Goal: Task Accomplishment & Management: Use online tool/utility

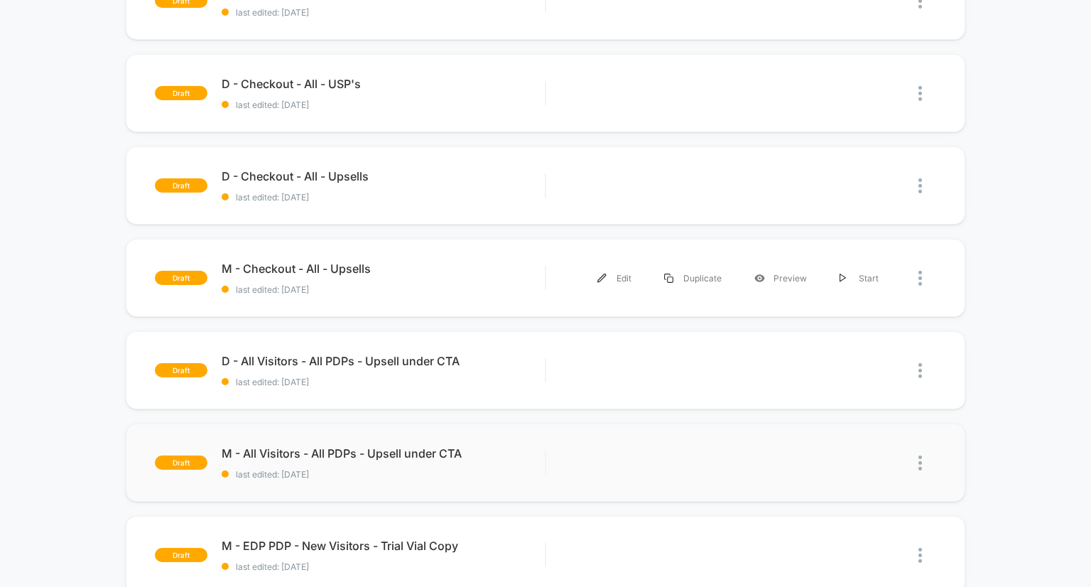
scroll to position [340, 0]
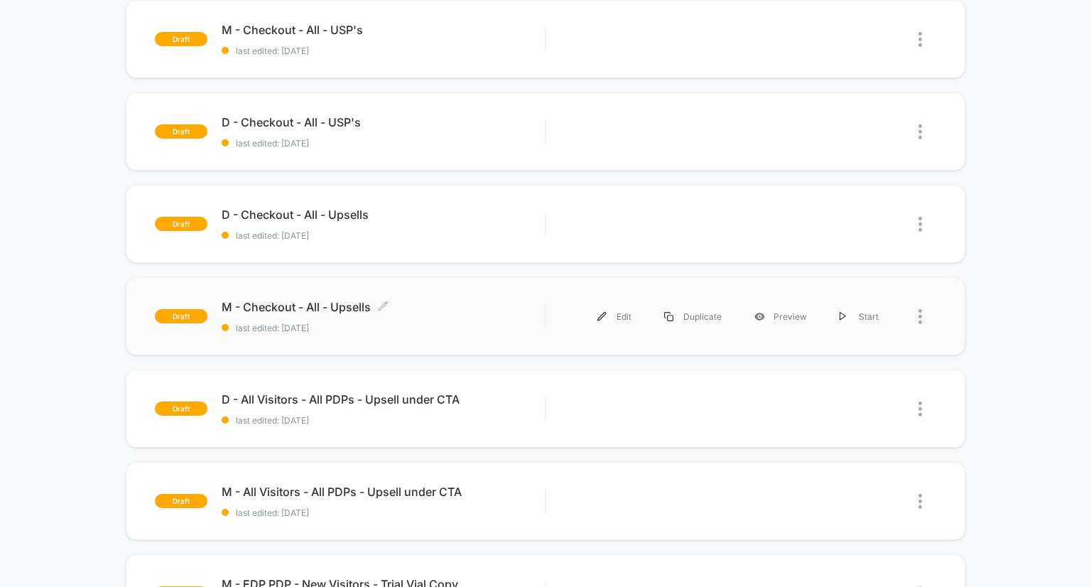
click at [350, 304] on span "M - Checkout - All - Upsells Click to edit experience details" at bounding box center [384, 307] width 324 height 14
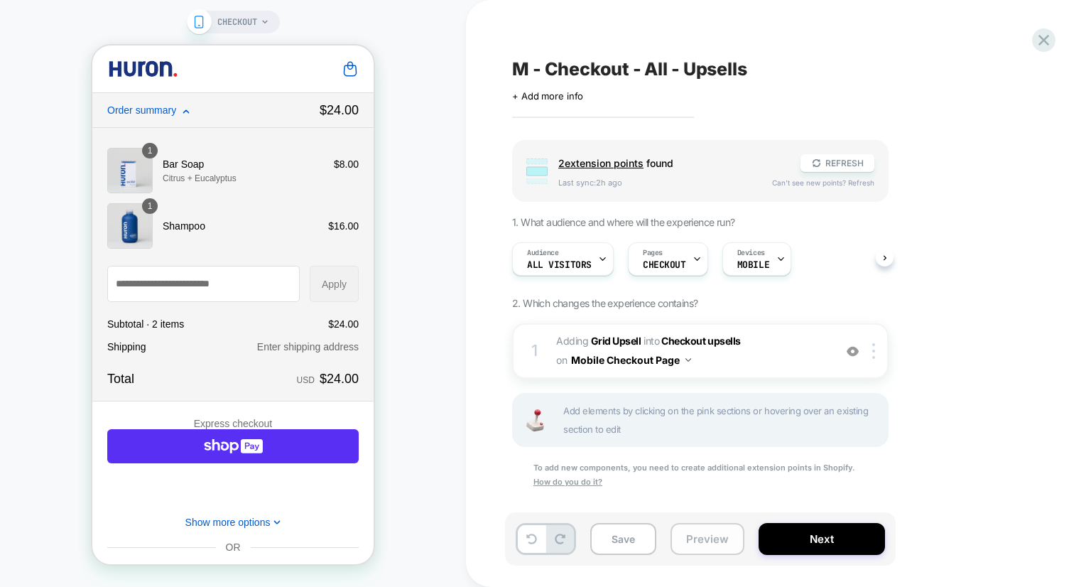
click at [693, 549] on button "Preview" at bounding box center [708, 539] width 74 height 32
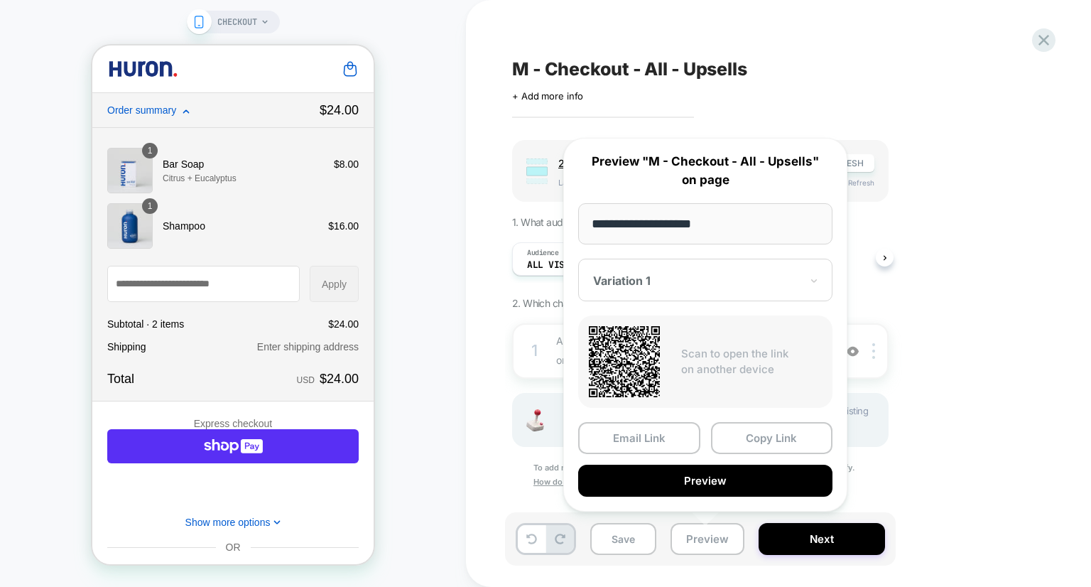
click at [904, 53] on div "M - Checkout - All - Upsells Click to edit experience details + Add more info G…" at bounding box center [771, 293] width 533 height 558
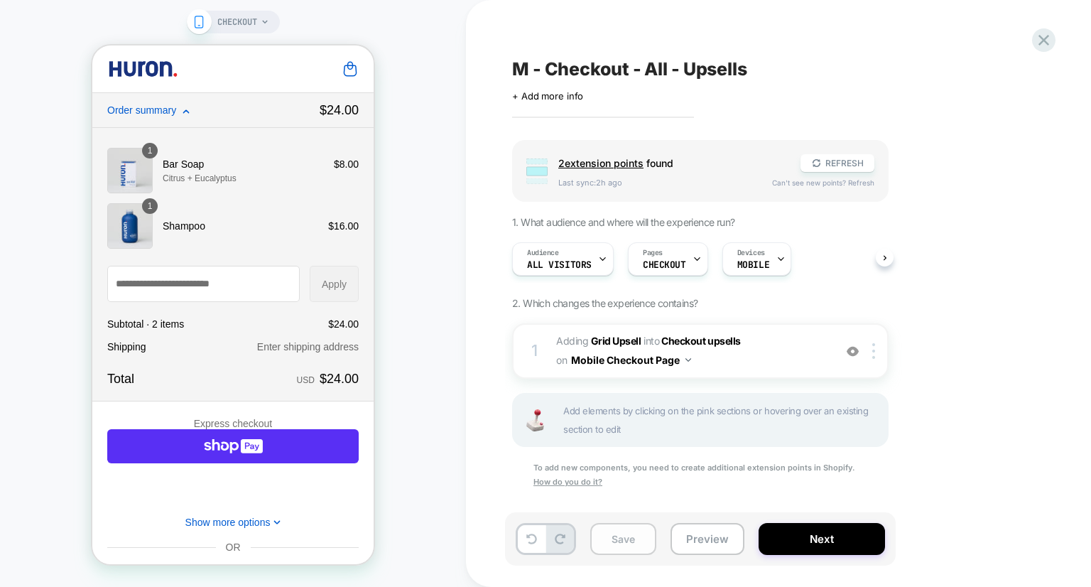
click at [617, 549] on button "Save" at bounding box center [623, 539] width 66 height 32
click at [826, 541] on button "Next" at bounding box center [822, 539] width 126 height 32
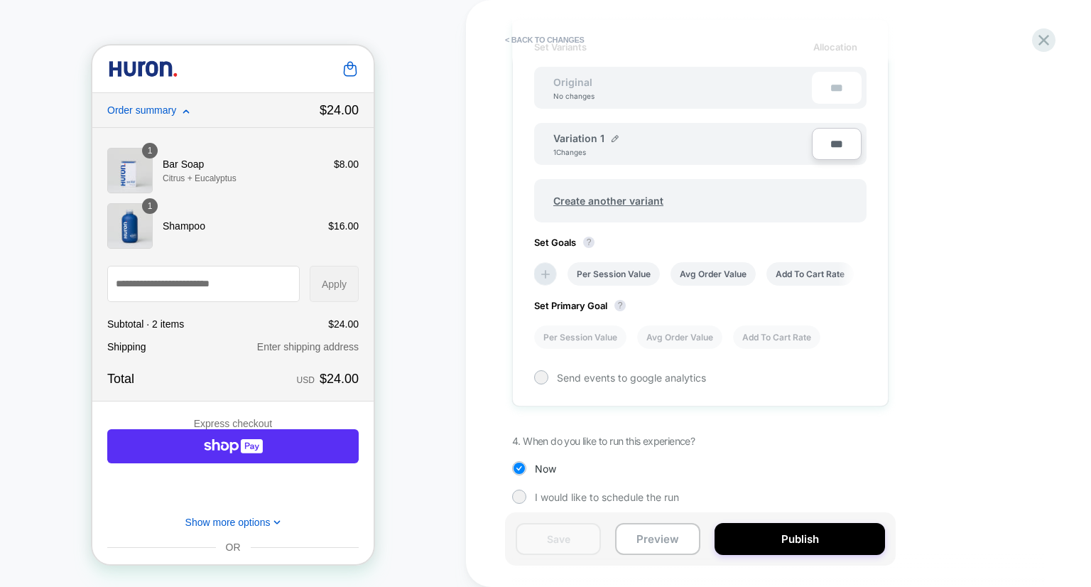
scroll to position [434, 0]
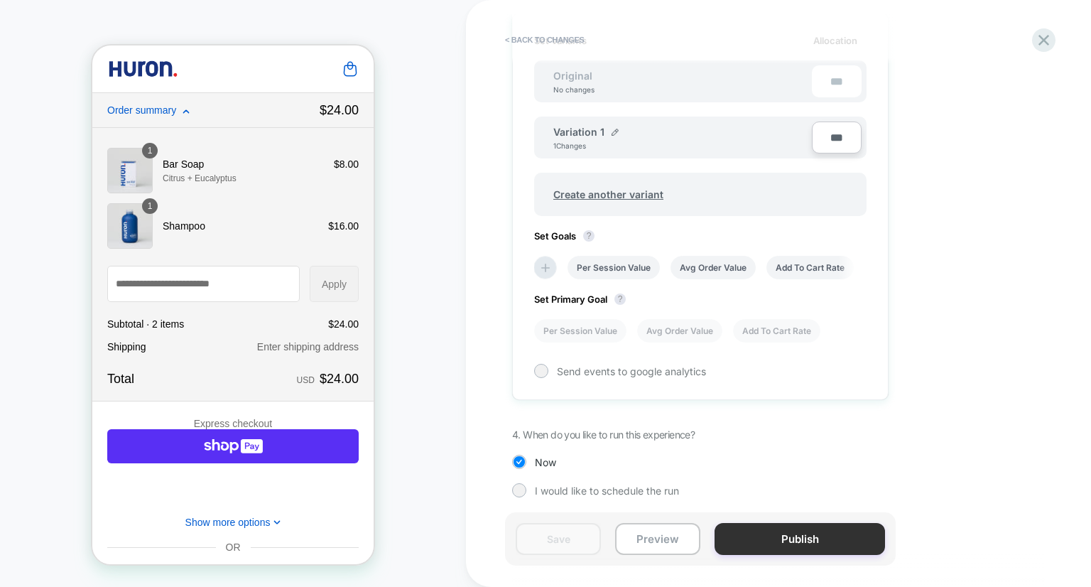
click at [801, 535] on button "Publish" at bounding box center [800, 539] width 171 height 32
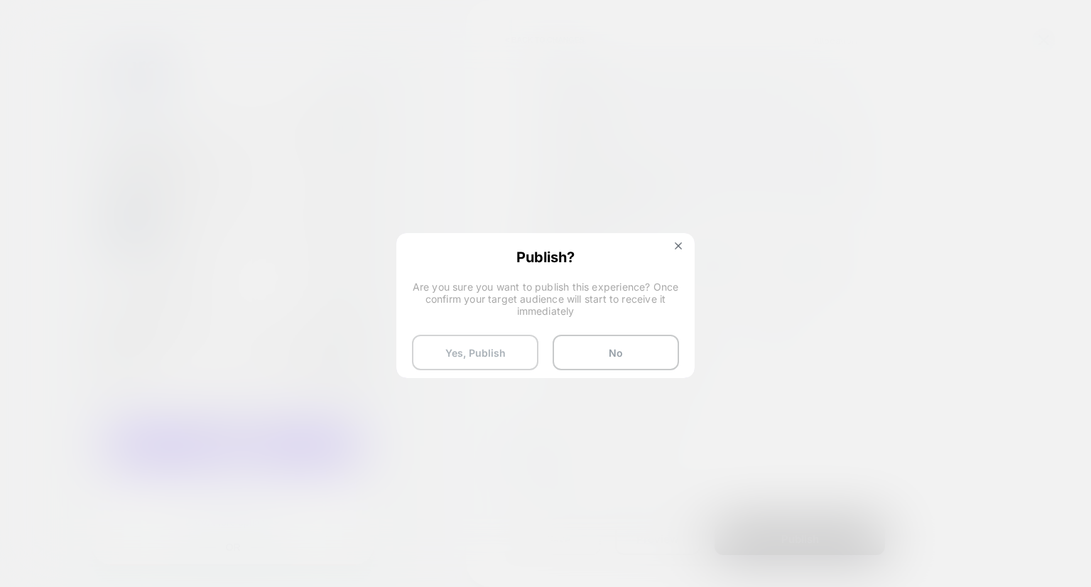
click at [476, 355] on button "Yes, Publish" at bounding box center [475, 353] width 126 height 36
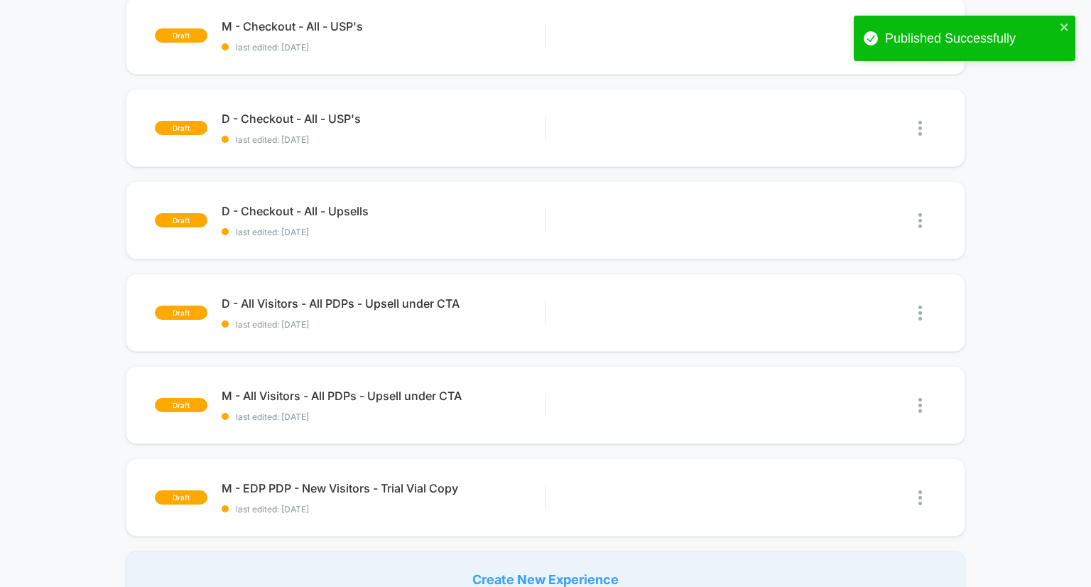
scroll to position [340, 0]
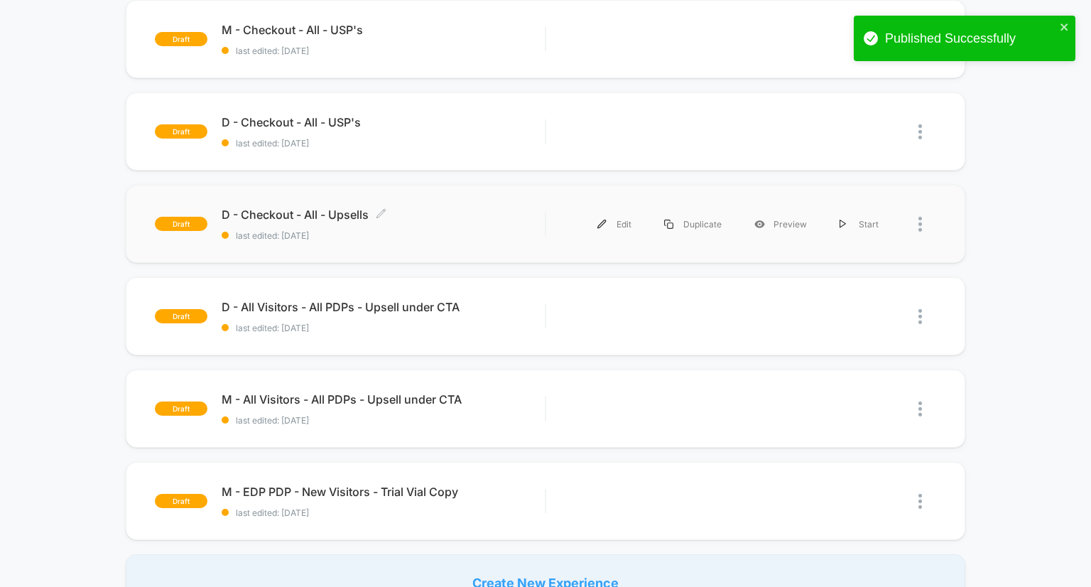
click at [348, 212] on span "D - Checkout - All - Upsells Click to edit experience details" at bounding box center [384, 214] width 324 height 14
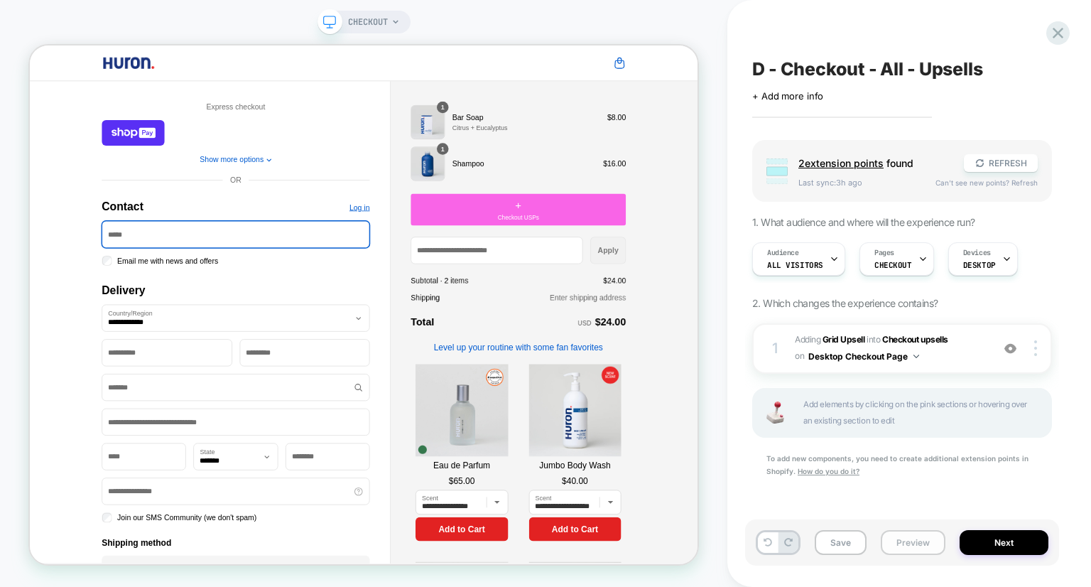
click at [914, 549] on button "Preview" at bounding box center [913, 542] width 65 height 25
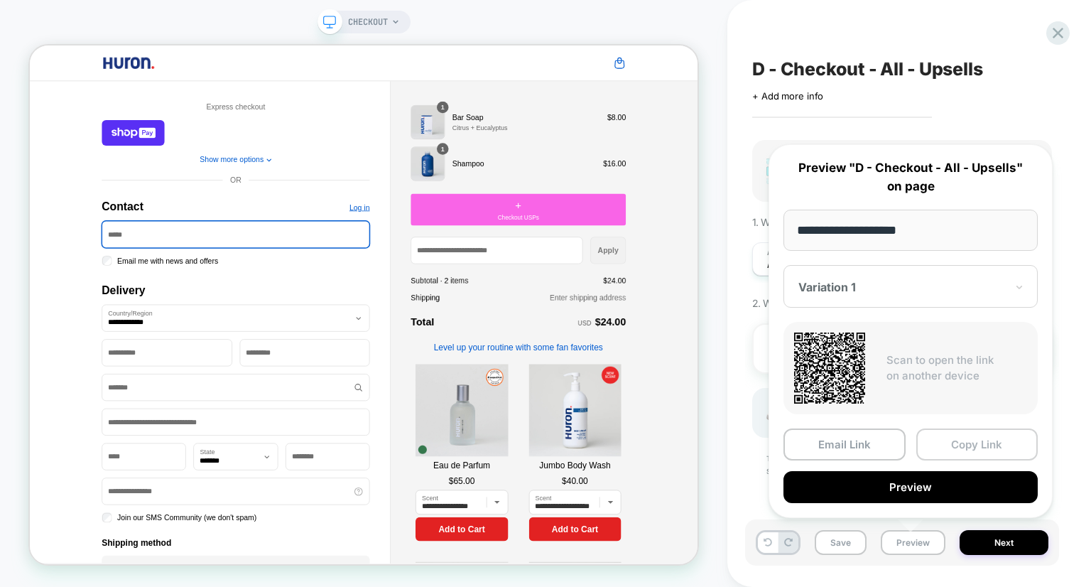
click at [963, 443] on button "Copy Link" at bounding box center [978, 444] width 122 height 32
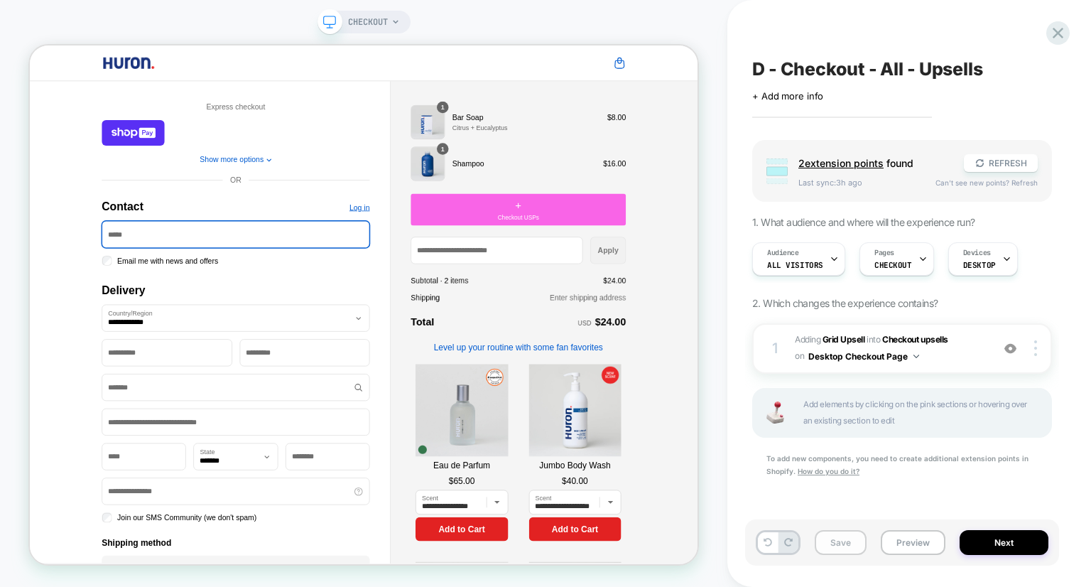
click at [828, 538] on button "Save" at bounding box center [841, 542] width 52 height 25
click at [984, 541] on button "Next" at bounding box center [1004, 542] width 89 height 25
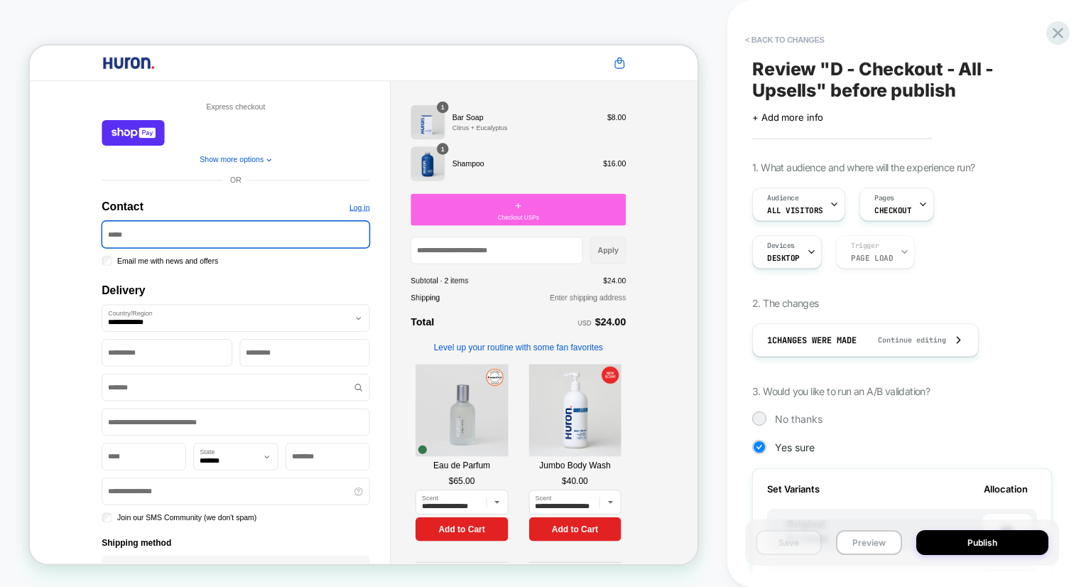
scroll to position [441, 0]
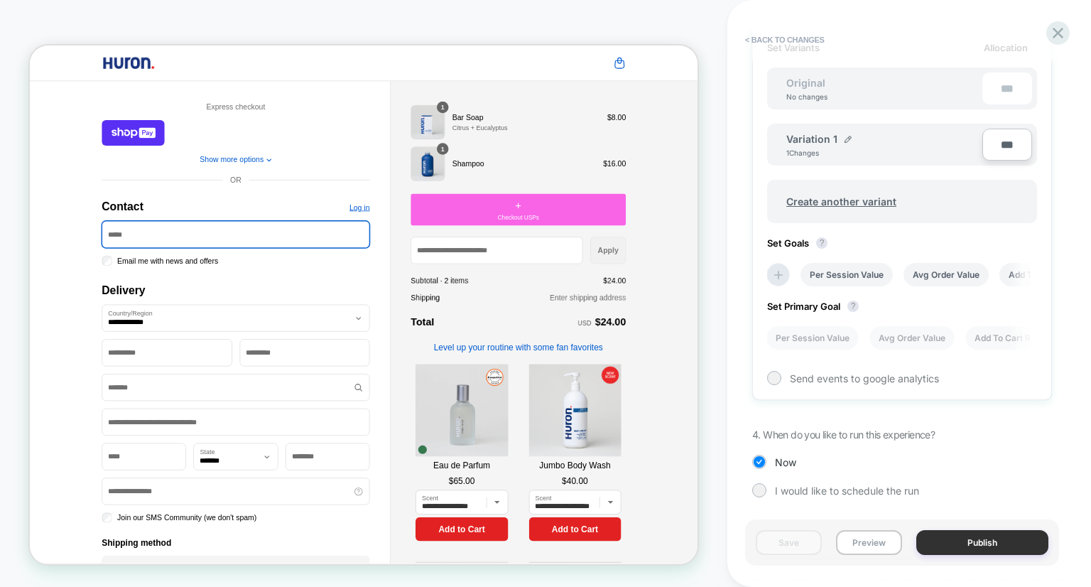
click at [967, 541] on button "Publish" at bounding box center [983, 542] width 132 height 25
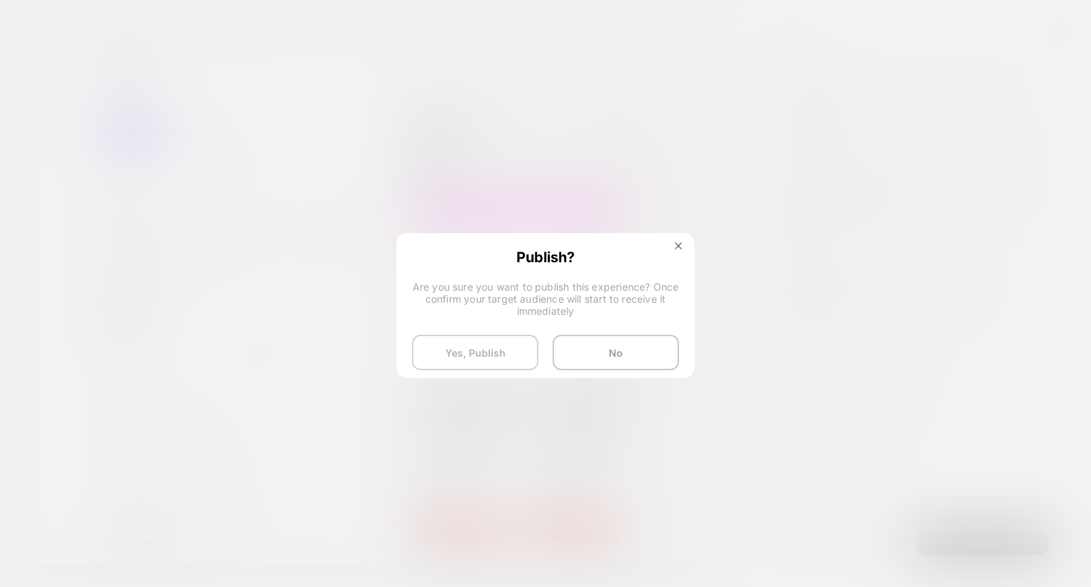
click at [499, 367] on button "Yes, Publish" at bounding box center [475, 353] width 126 height 36
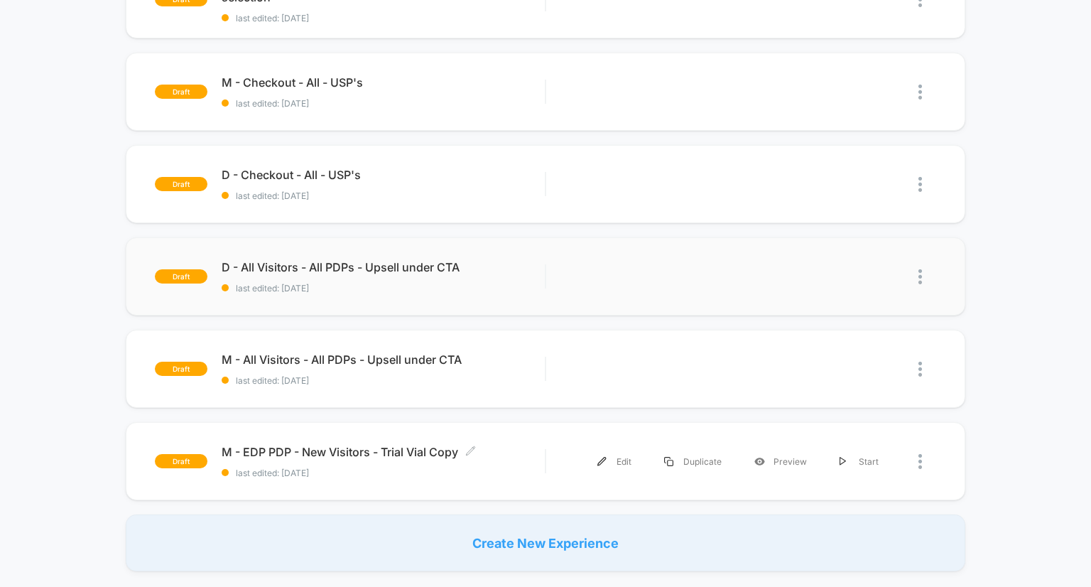
scroll to position [287, 0]
click at [308, 83] on span "M - Checkout - All - USP's Click to edit experience details" at bounding box center [384, 82] width 324 height 14
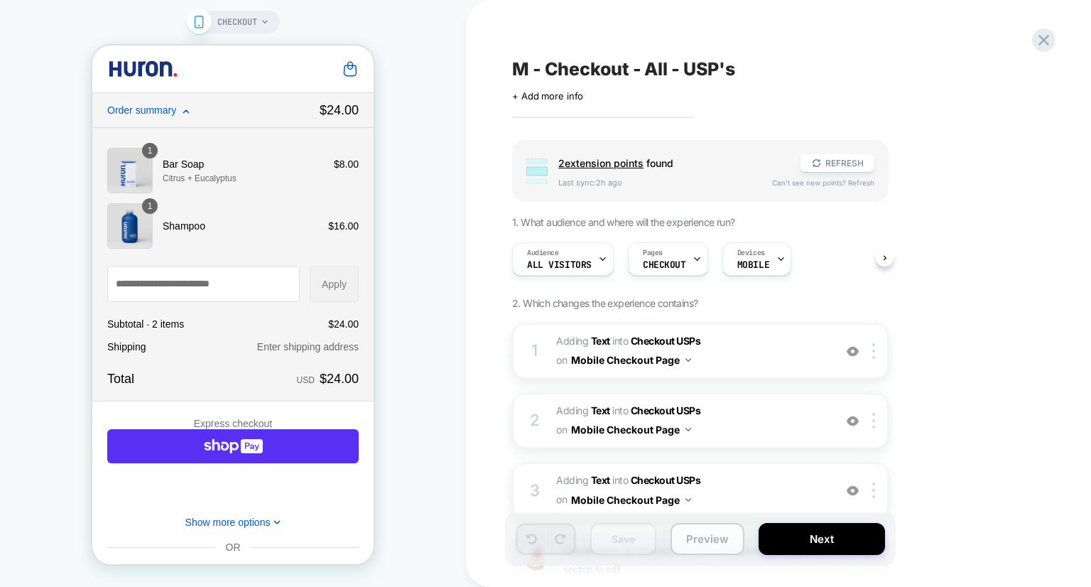
click at [713, 537] on button "Preview" at bounding box center [708, 539] width 74 height 32
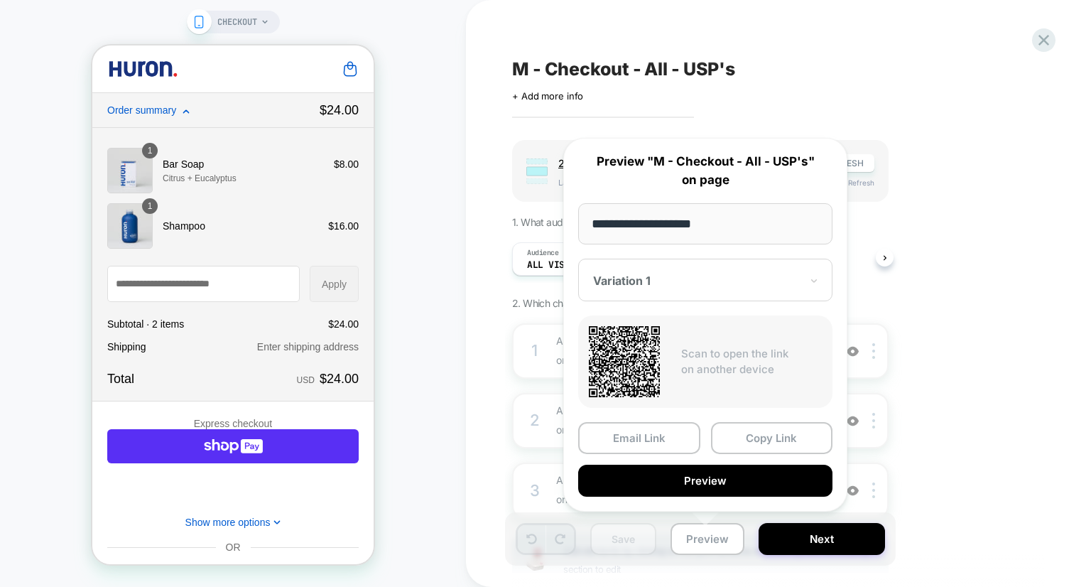
click at [999, 485] on div "Group 2 extension point s found REFRESH Last sync: 2h ago Can't see new points?…" at bounding box center [771, 402] width 519 height 524
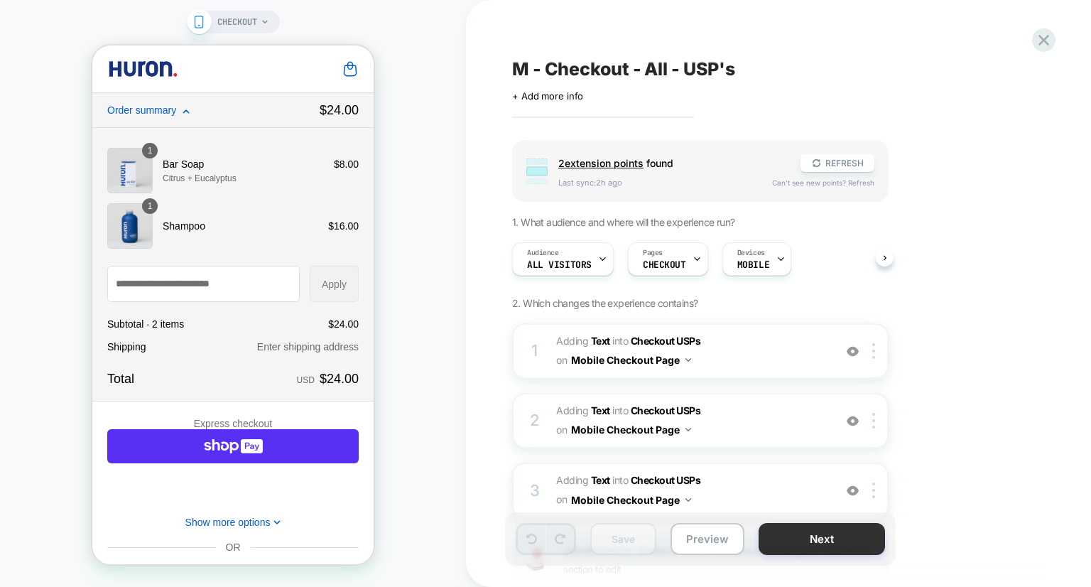
click at [786, 535] on button "Next" at bounding box center [822, 539] width 126 height 32
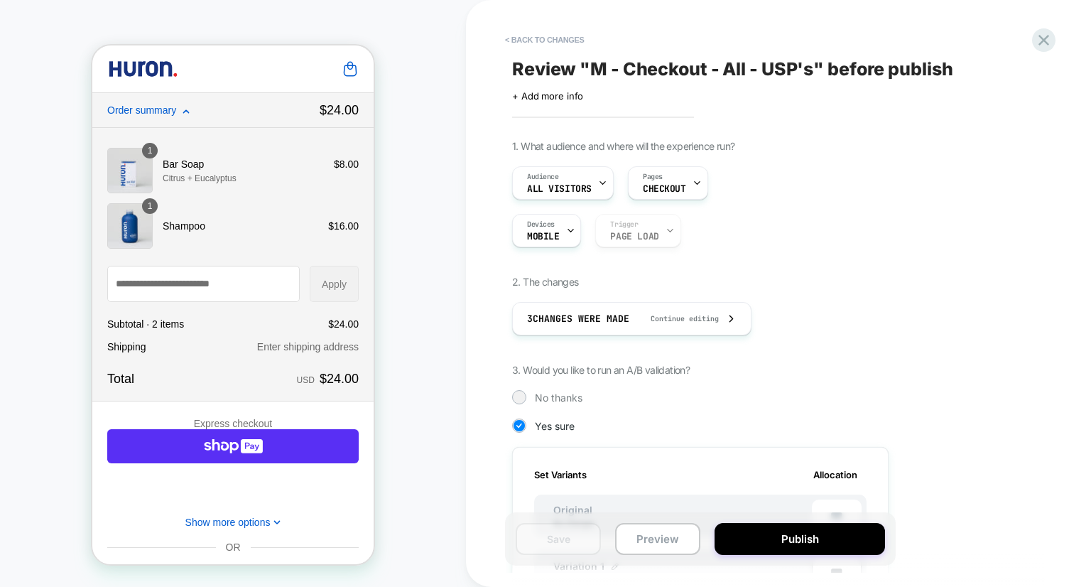
scroll to position [0, 1]
click at [808, 536] on button "Publish" at bounding box center [800, 539] width 171 height 32
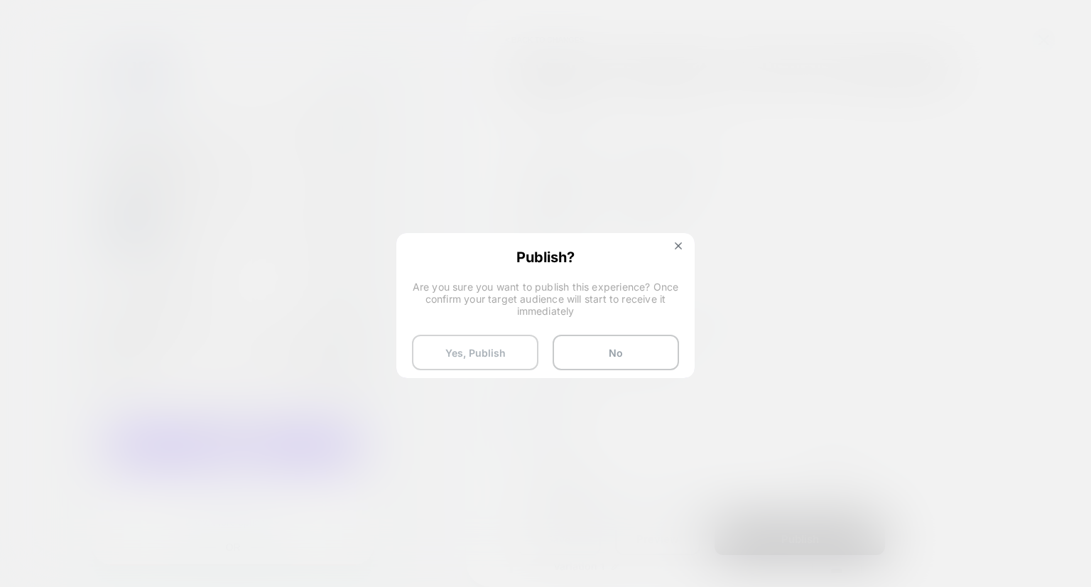
click at [493, 347] on button "Yes, Publish" at bounding box center [475, 353] width 126 height 36
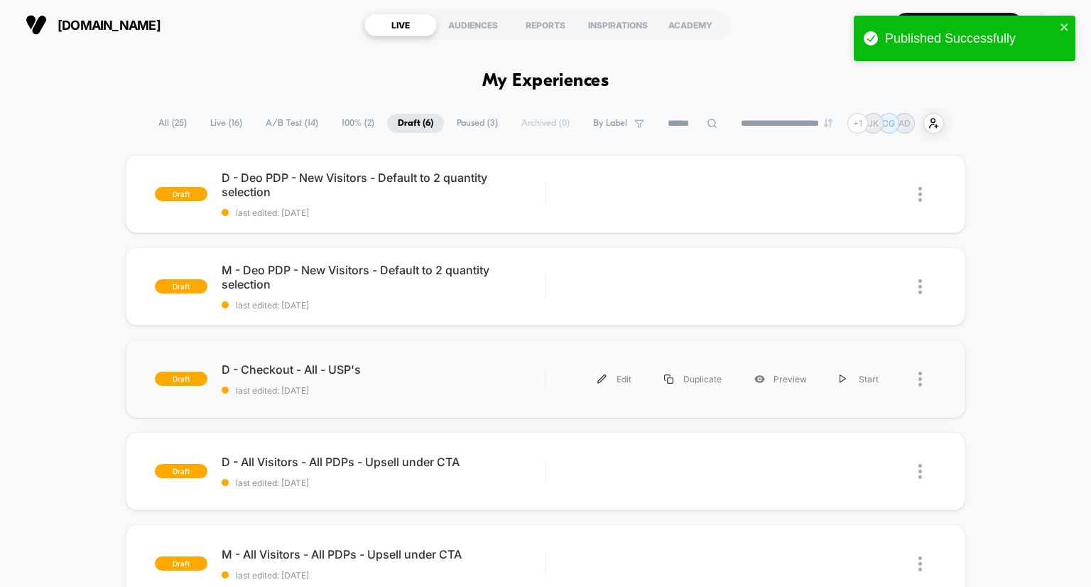
click at [335, 361] on div "draft D - Checkout - All - USP's last edited: [DATE] Edit Duplicate Preview Sta…" at bounding box center [546, 379] width 841 height 78
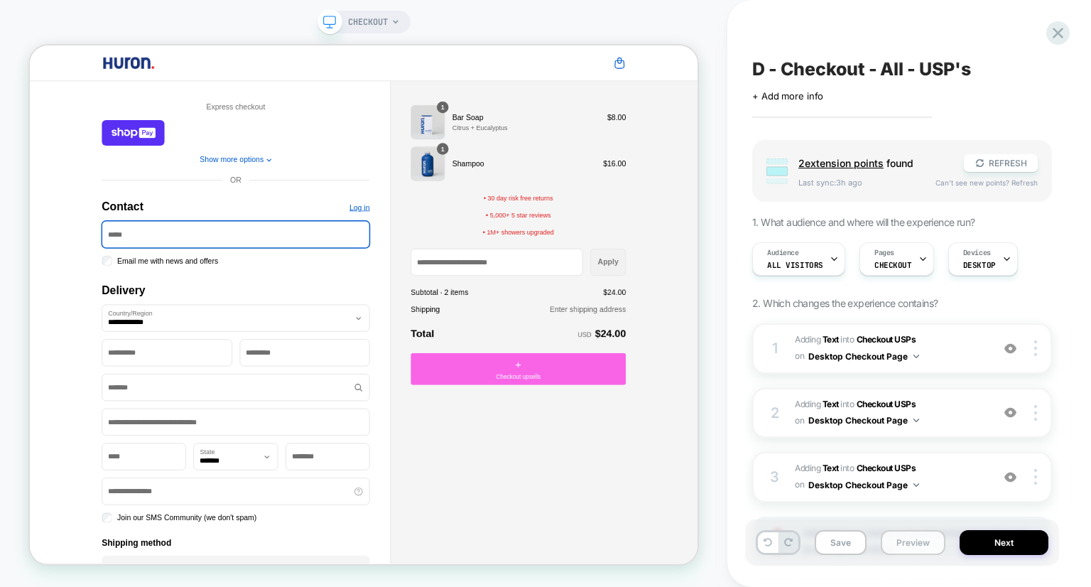
click at [919, 546] on button "Preview" at bounding box center [913, 542] width 65 height 25
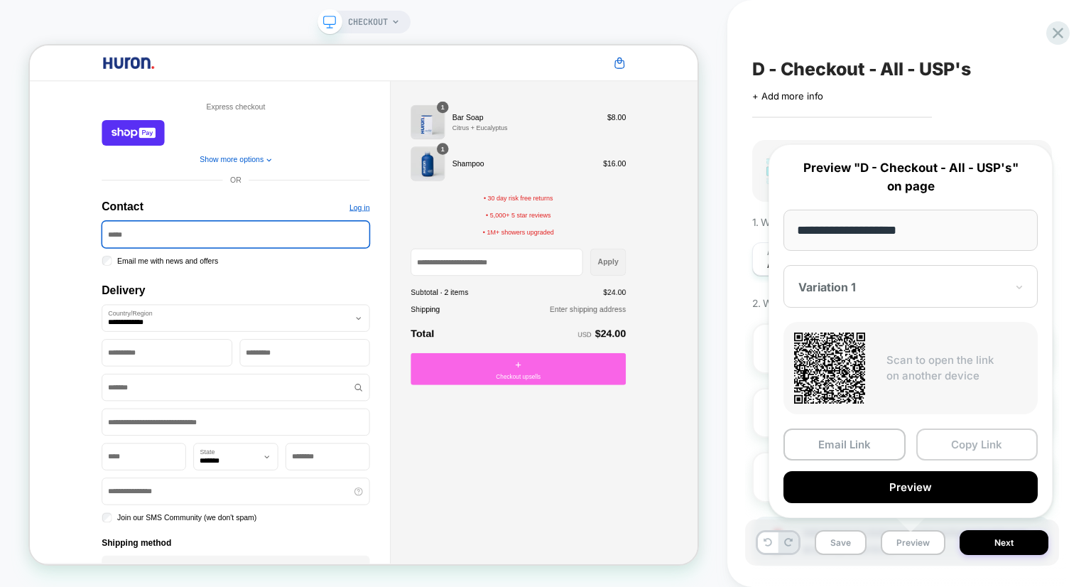
click at [970, 433] on button "Copy Link" at bounding box center [978, 444] width 122 height 32
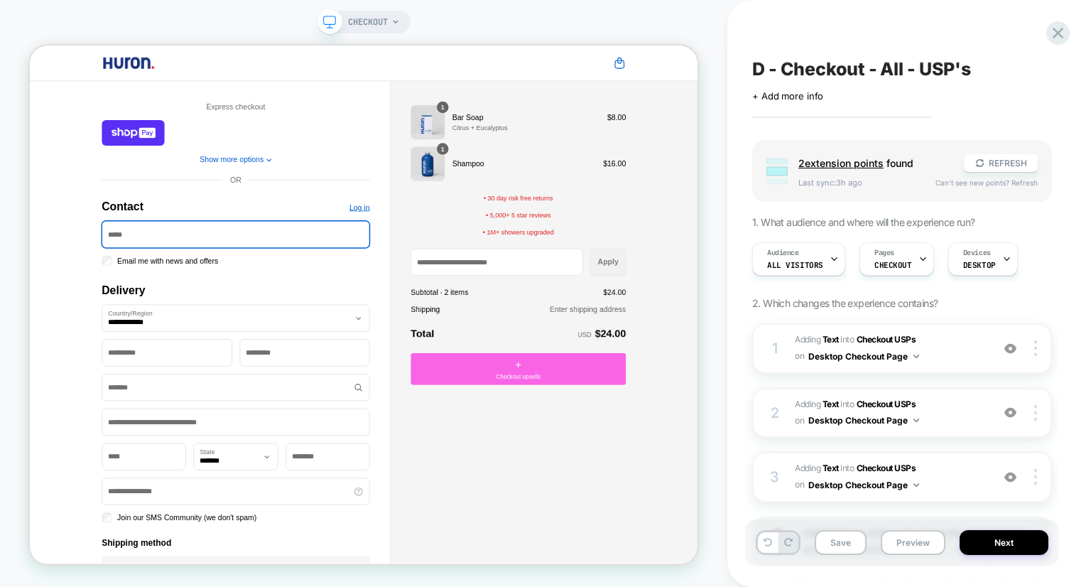
scroll to position [124, 0]
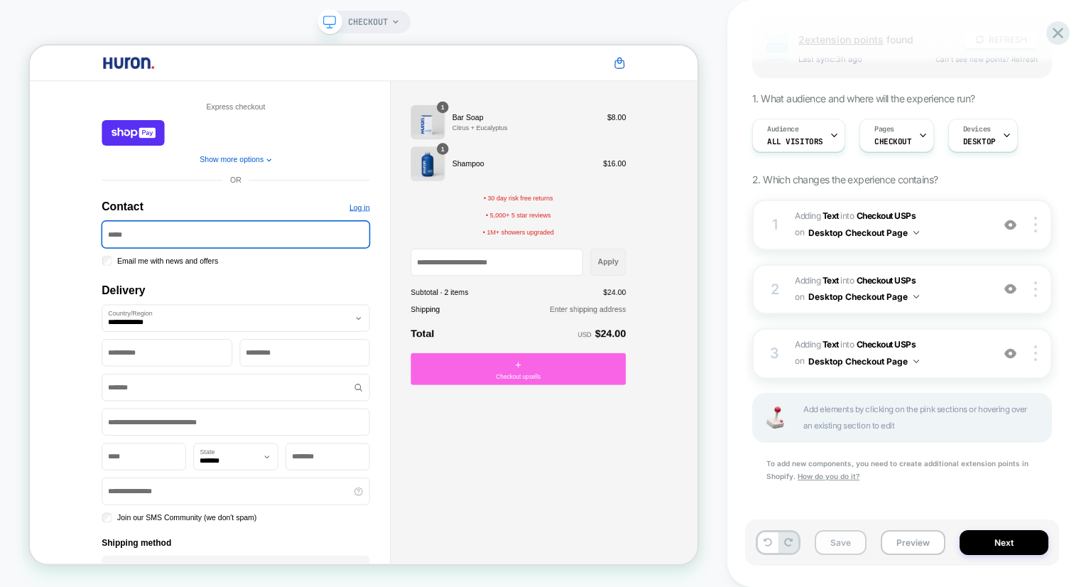
click at [844, 536] on button "Save" at bounding box center [841, 542] width 52 height 25
click at [1017, 546] on button "Next" at bounding box center [1004, 542] width 89 height 25
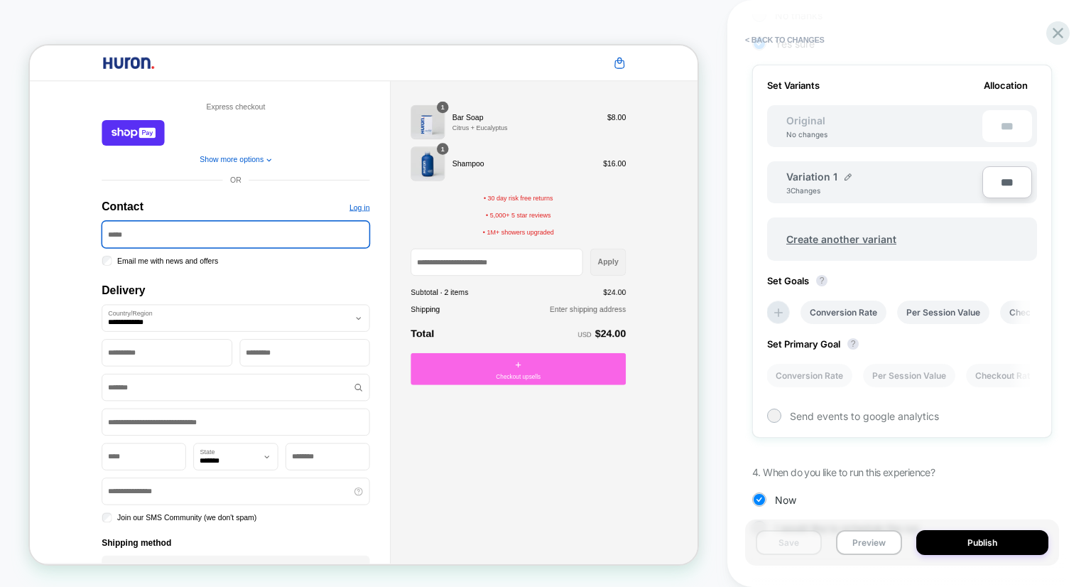
scroll to position [441, 0]
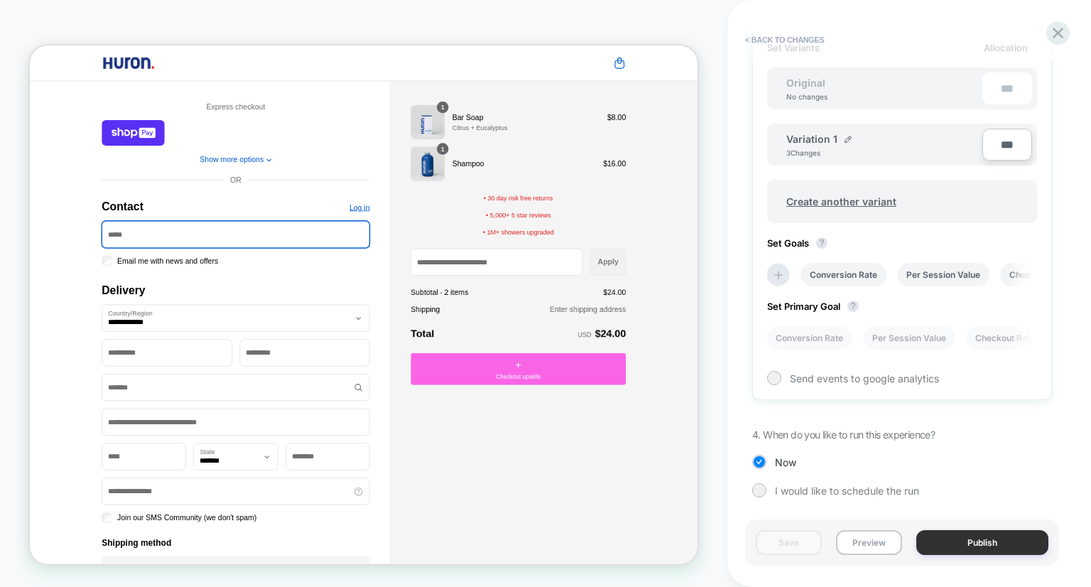
click at [978, 544] on button "Publish" at bounding box center [983, 542] width 132 height 25
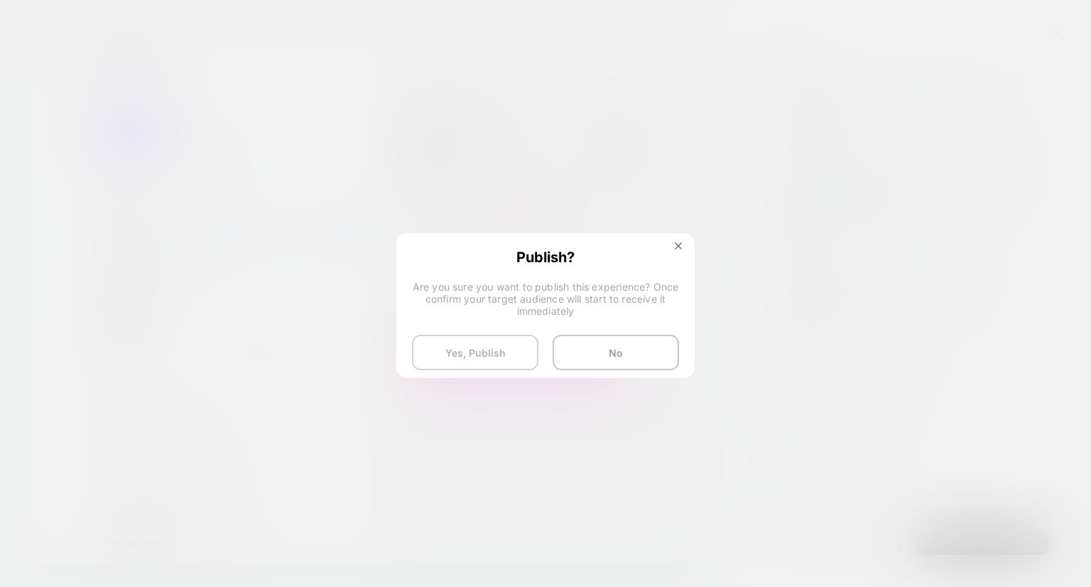
click at [512, 350] on button "Yes, Publish" at bounding box center [475, 353] width 126 height 36
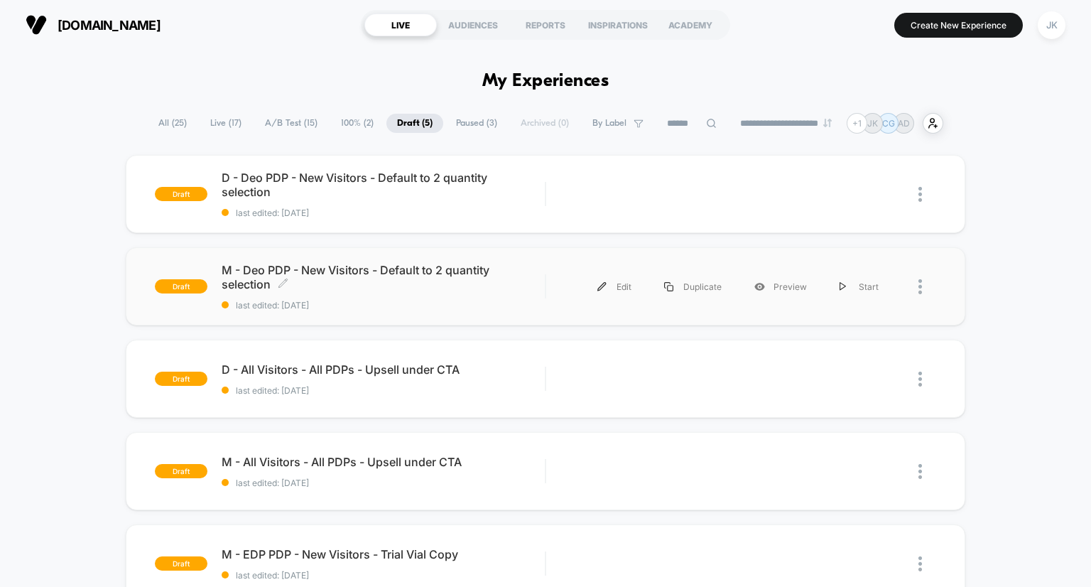
click at [404, 272] on span "M - Deo PDP - New Visitors - Default to 2 quantity selection Click to edit expe…" at bounding box center [384, 277] width 324 height 28
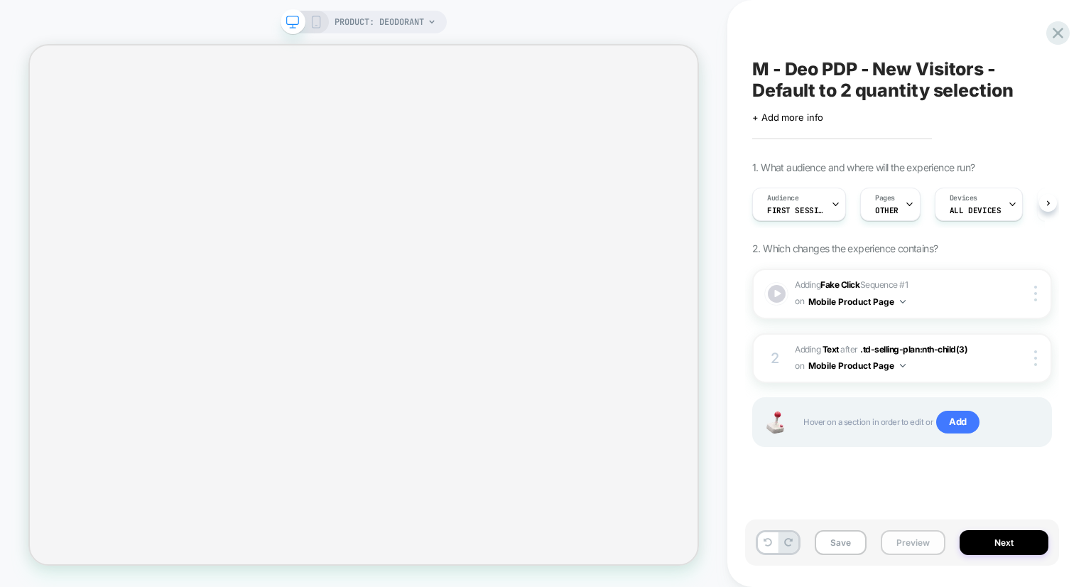
click at [914, 544] on button "Preview" at bounding box center [913, 542] width 65 height 25
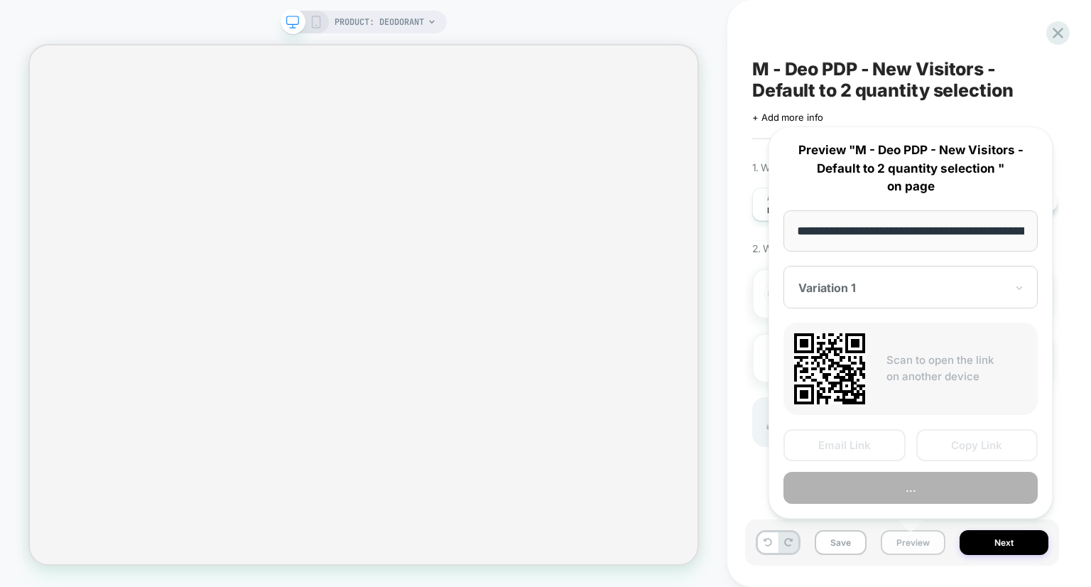
scroll to position [0, 124]
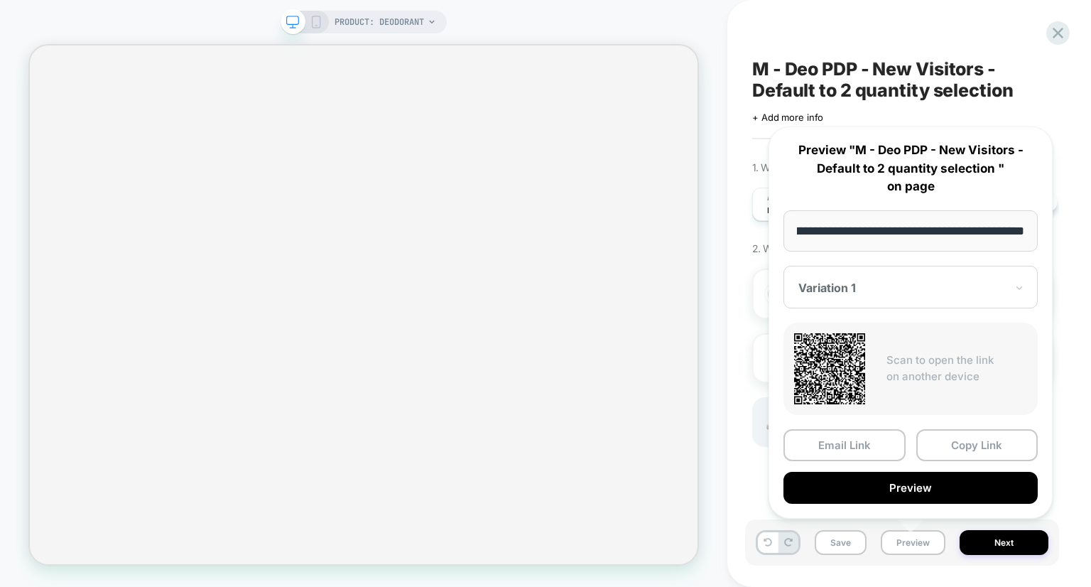
click at [1071, 507] on div "M - Deo PDP - New Visitors - Default to 2 quantity selection Click to edit expe…" at bounding box center [910, 293] width 364 height 587
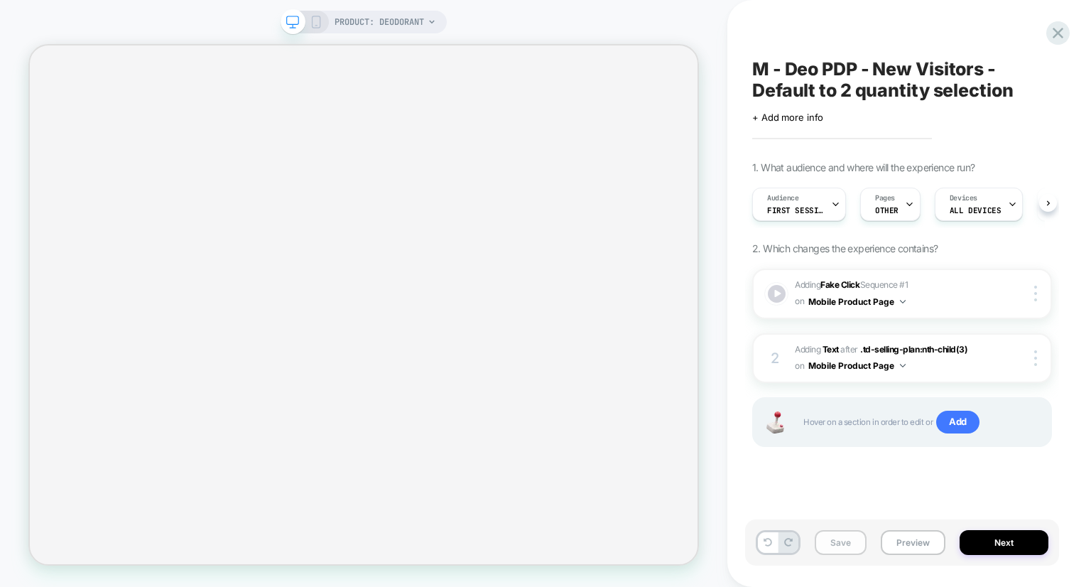
click at [825, 541] on button "Save" at bounding box center [841, 542] width 52 height 25
click at [1008, 549] on button "Next" at bounding box center [1004, 542] width 89 height 25
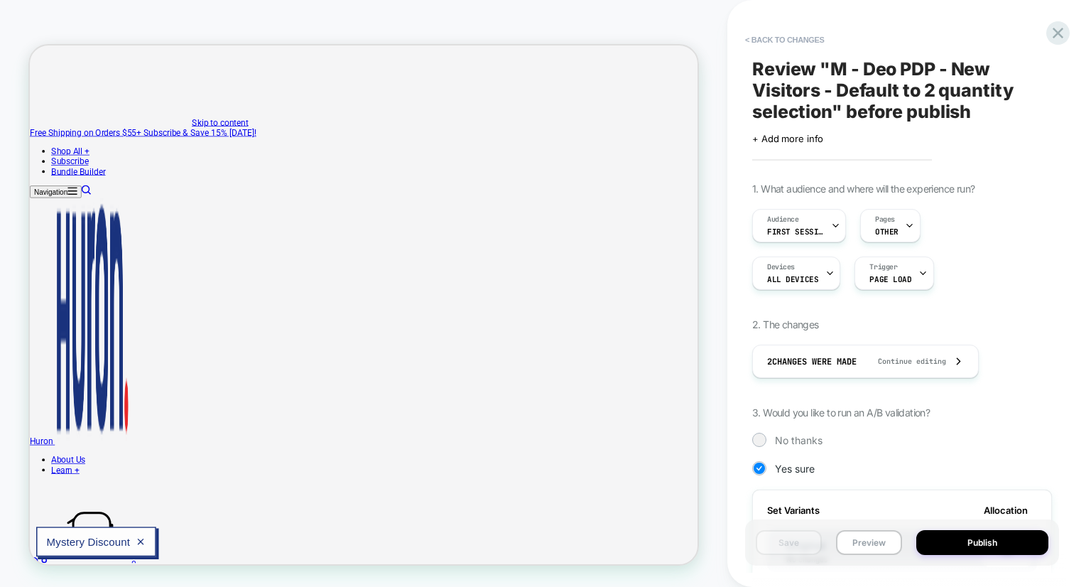
scroll to position [0, 1]
click at [883, 544] on button "Preview" at bounding box center [869, 542] width 66 height 25
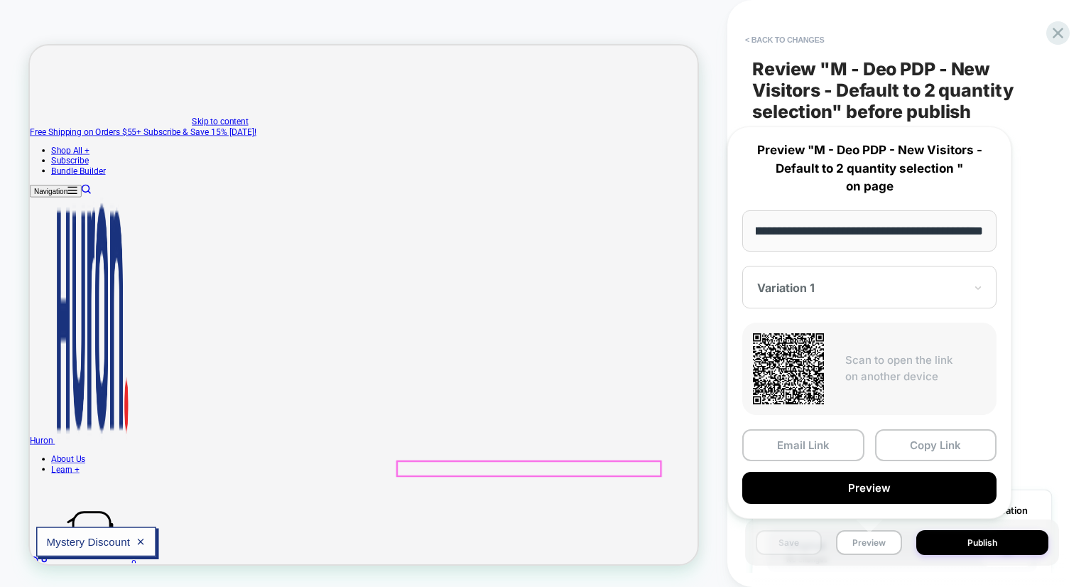
scroll to position [0, 0]
click at [1084, 196] on div "< Back to changes Review " M - Deo PDP - New Visitors - Default to 2 quantity s…" at bounding box center [910, 293] width 364 height 587
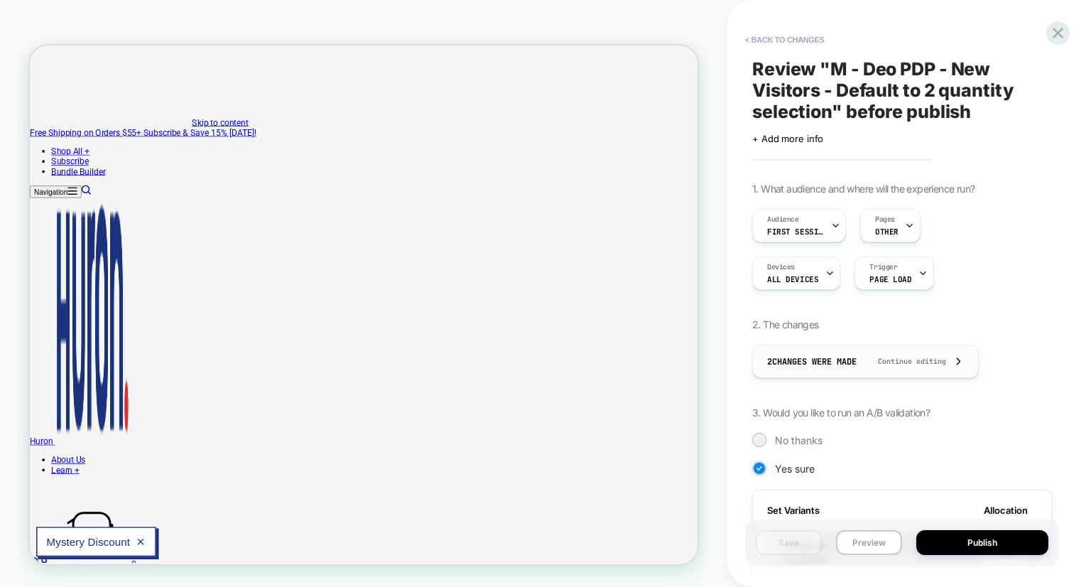
click at [907, 366] on div "2 Changes were made Continue editing" at bounding box center [865, 361] width 197 height 32
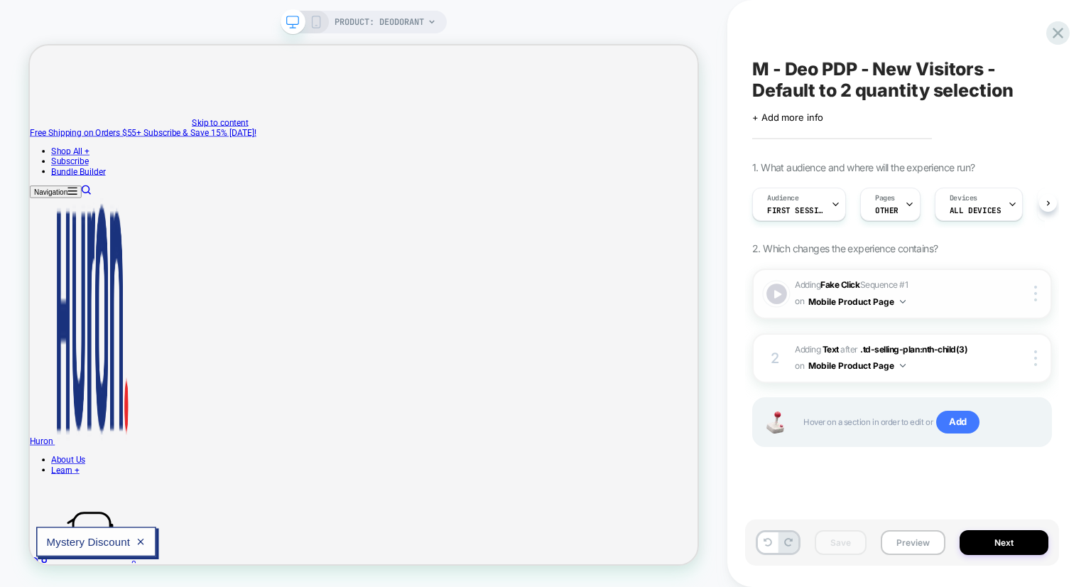
click at [773, 291] on div at bounding box center [777, 293] width 21 height 21
type input "*"
click at [993, 544] on button "Next" at bounding box center [1004, 542] width 89 height 25
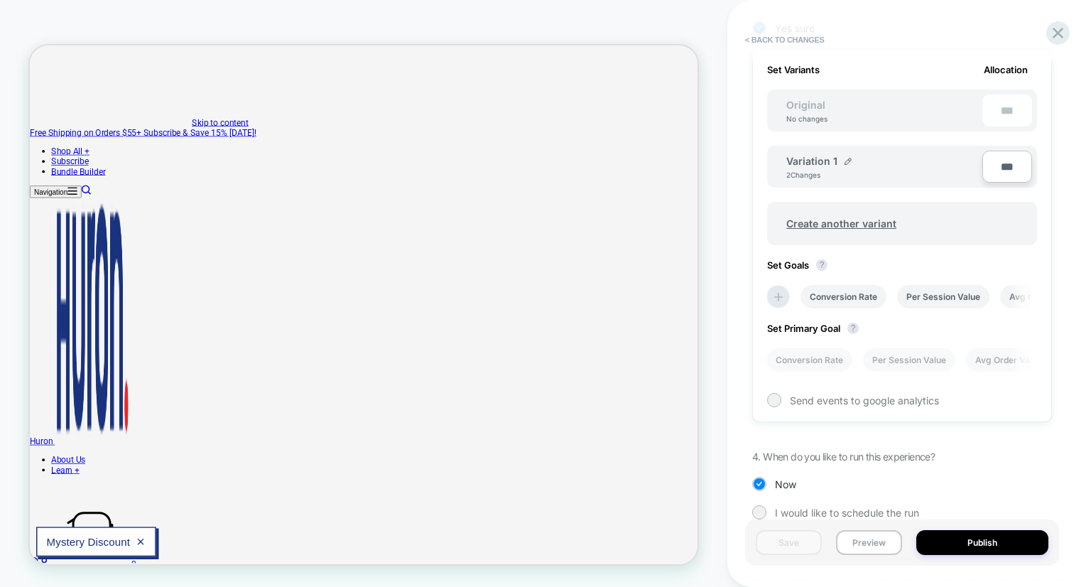
scroll to position [463, 0]
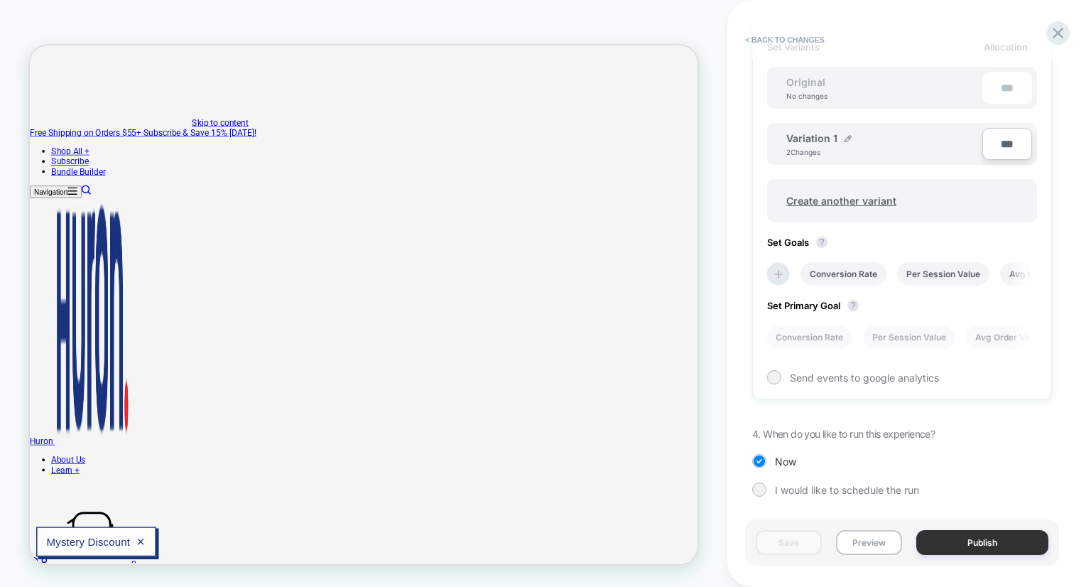
click at [973, 551] on button "Publish" at bounding box center [983, 542] width 132 height 25
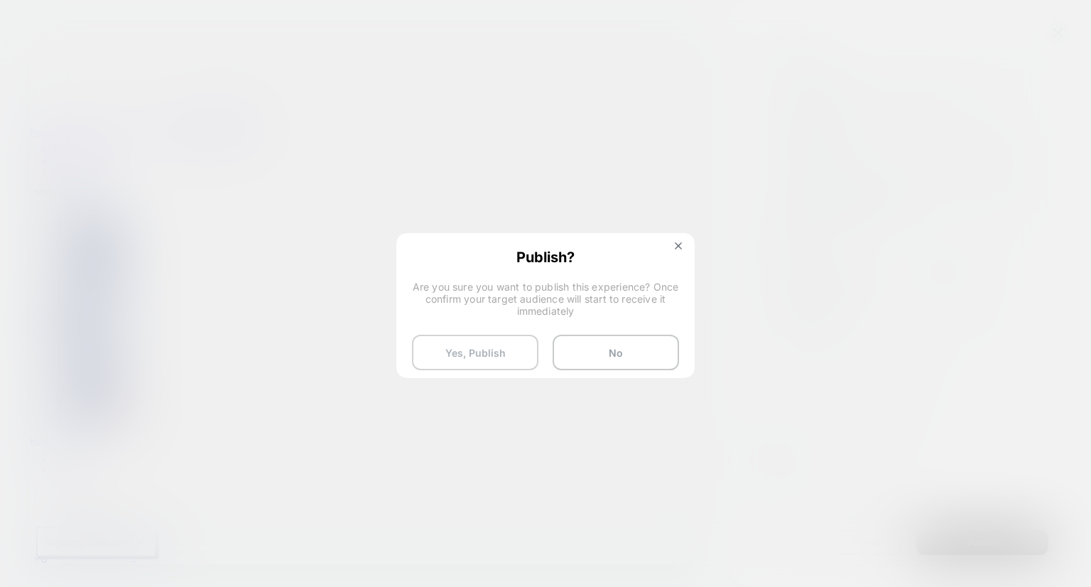
click at [475, 367] on button "Yes, Publish" at bounding box center [475, 353] width 126 height 36
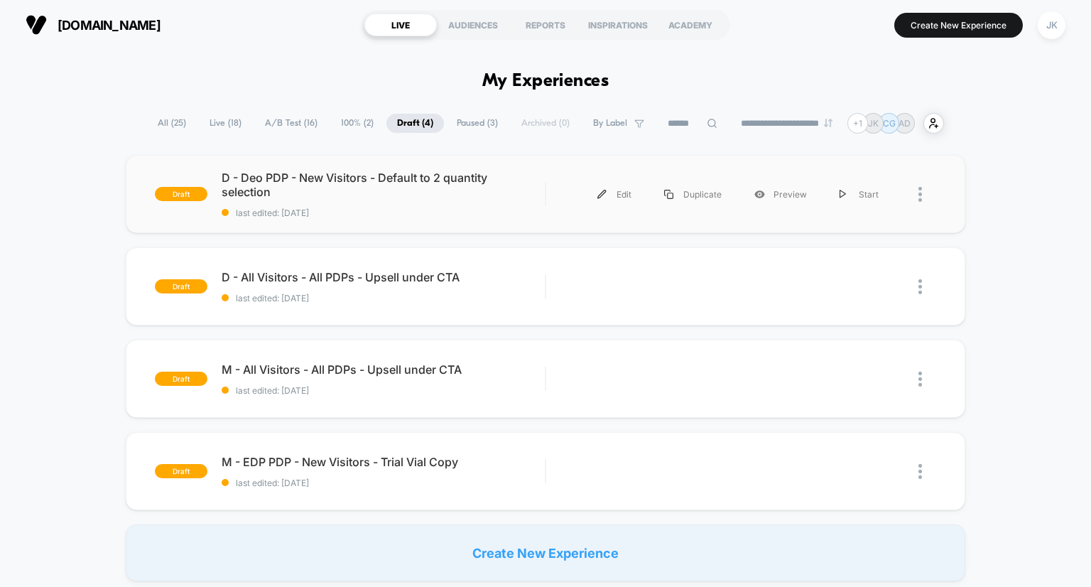
click at [390, 168] on div "draft D - Deo PDP - New Visitors - Default to 2 quantity selection last edited:…" at bounding box center [546, 194] width 841 height 78
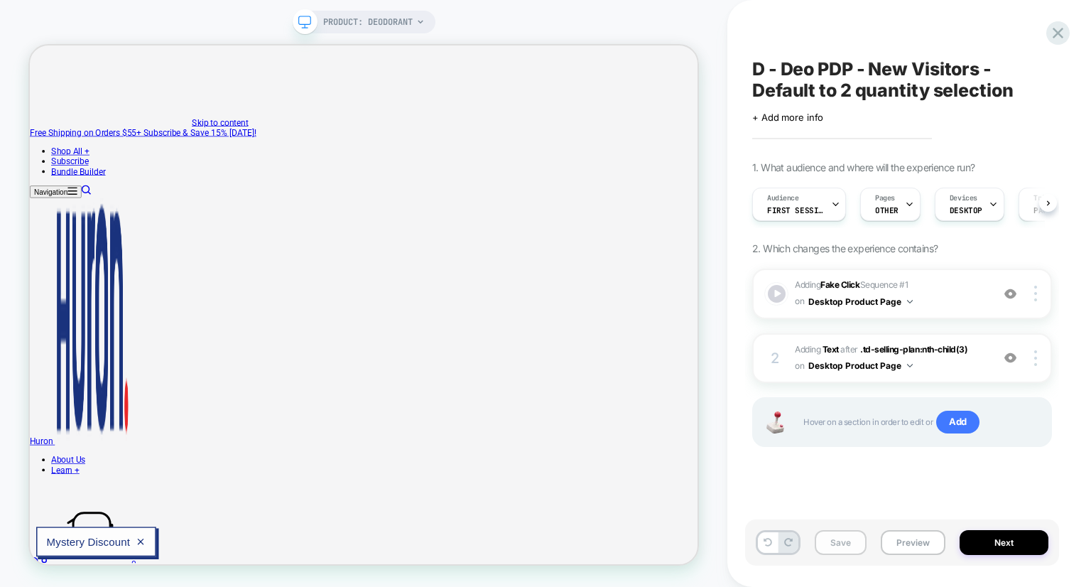
click at [836, 538] on button "Save" at bounding box center [841, 542] width 52 height 25
click at [904, 549] on button "Preview" at bounding box center [913, 542] width 65 height 25
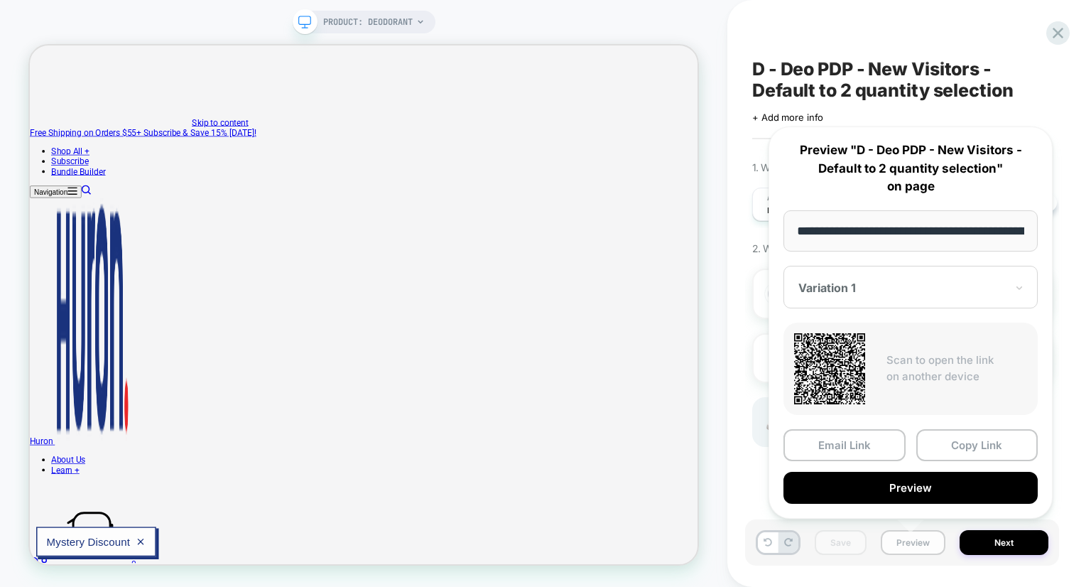
scroll to position [0, 124]
click at [988, 430] on button "Copy Link" at bounding box center [978, 445] width 122 height 32
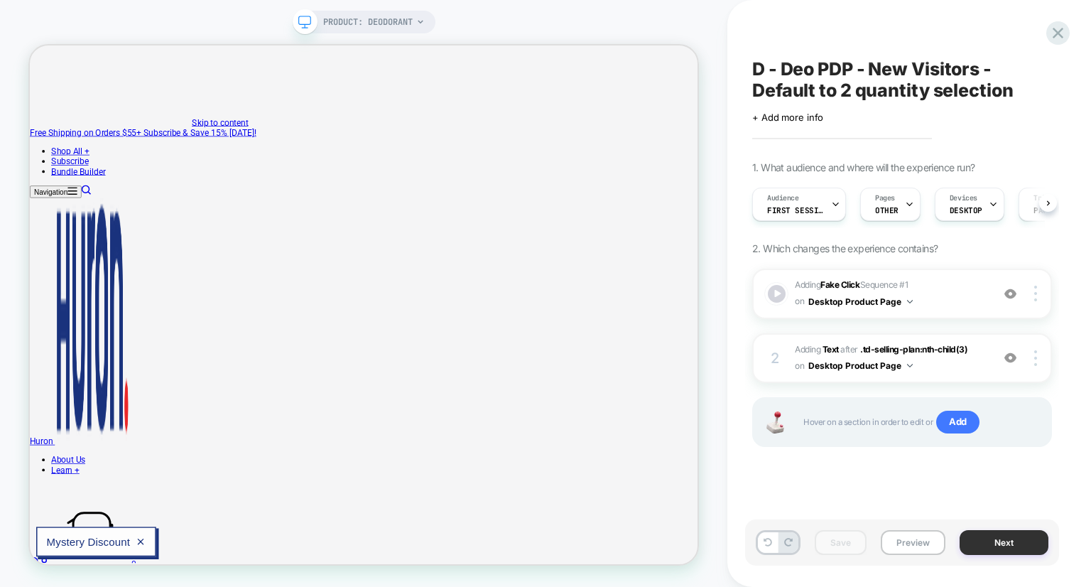
click at [992, 544] on button "Next" at bounding box center [1004, 542] width 89 height 25
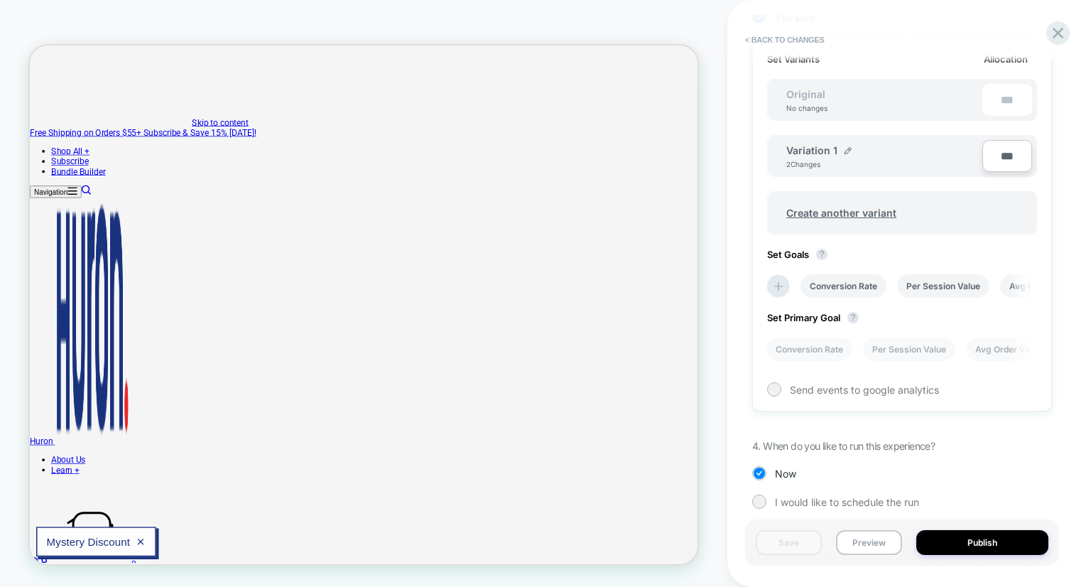
scroll to position [463, 0]
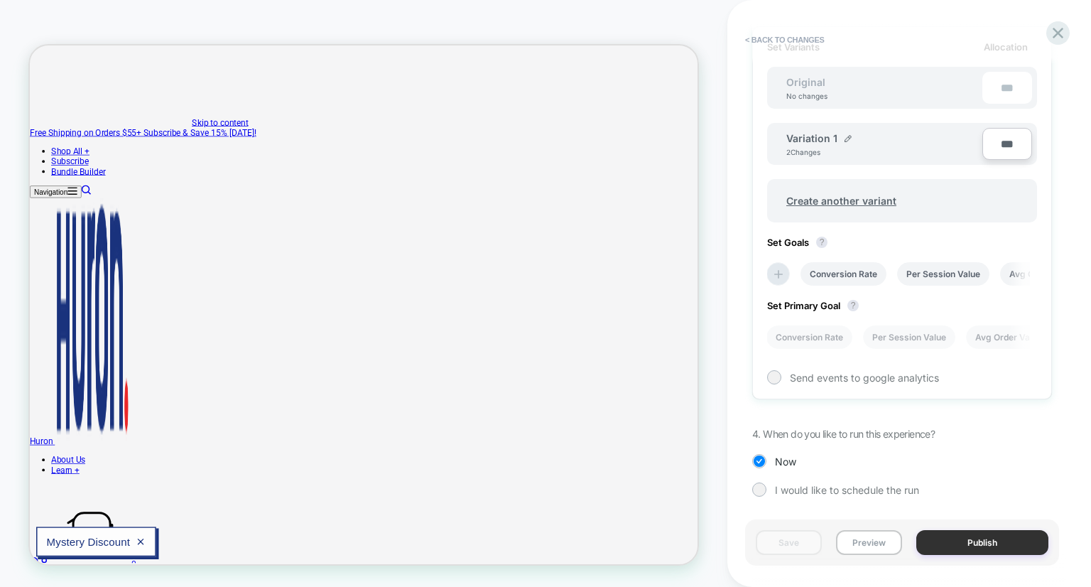
click at [995, 546] on button "Publish" at bounding box center [983, 542] width 132 height 25
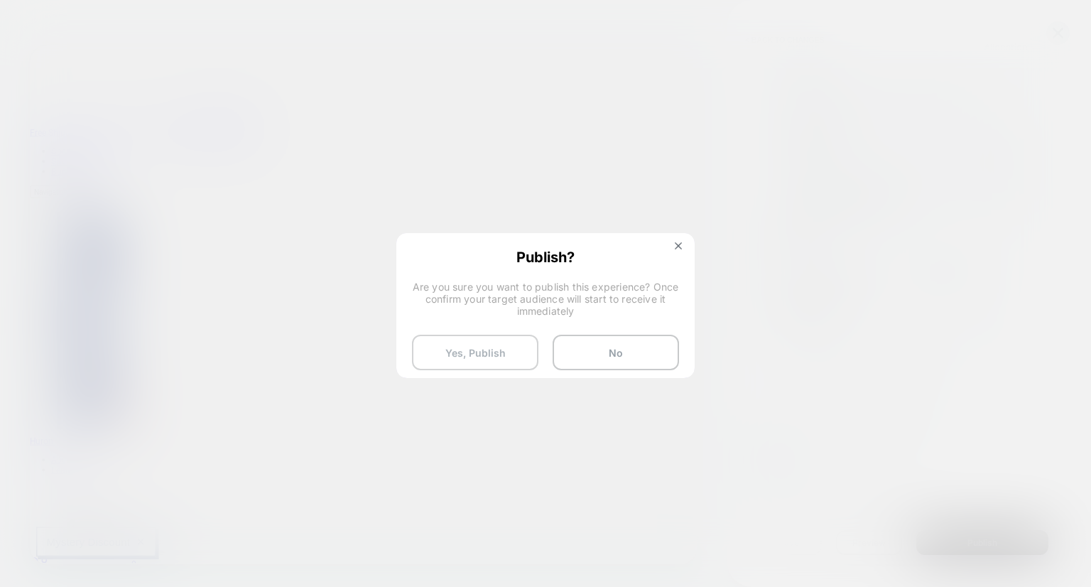
click at [493, 349] on button "Yes, Publish" at bounding box center [475, 353] width 126 height 36
